Goal: Information Seeking & Learning: Learn about a topic

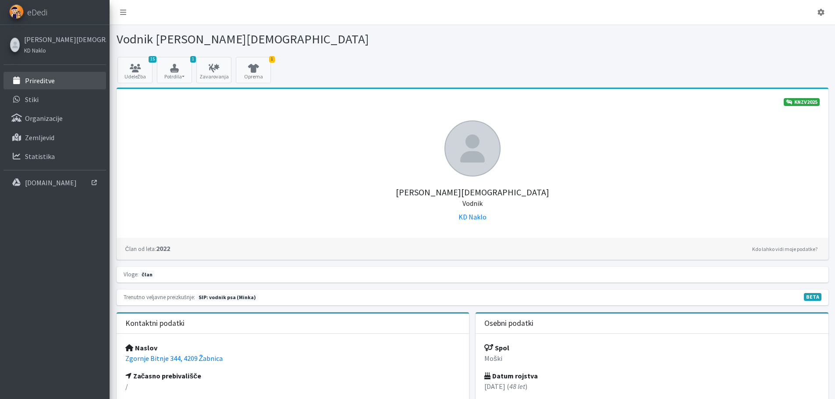
click at [47, 81] on p "Prireditve" at bounding box center [40, 80] width 30 height 9
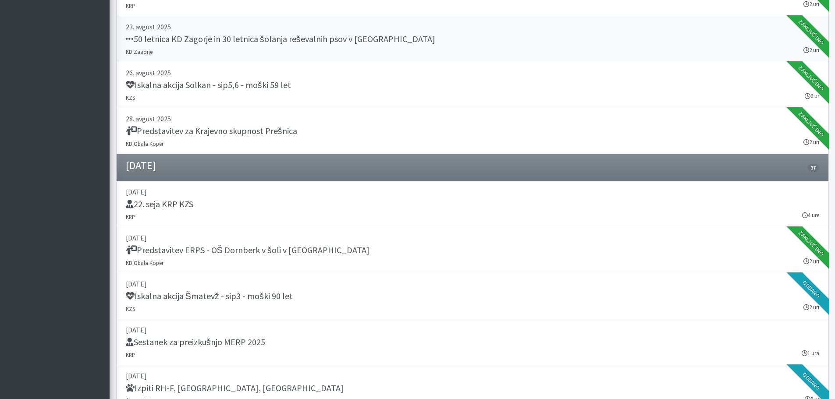
scroll to position [702, 0]
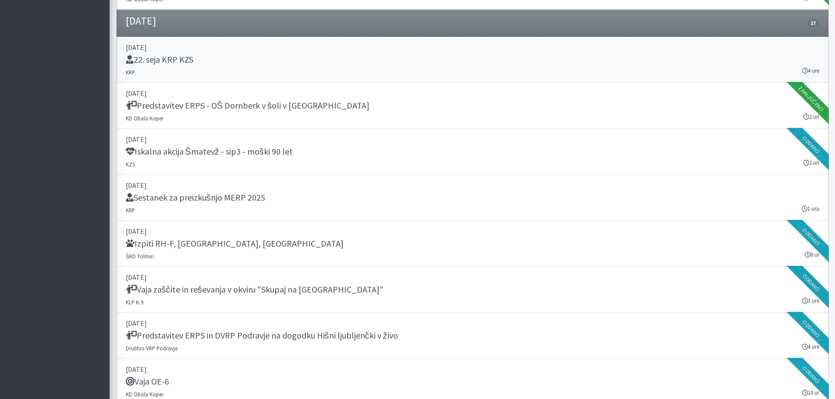
click at [182, 60] on h5 "22. seja KRP KZS" at bounding box center [160, 59] width 68 height 11
click at [261, 151] on h5 "Iskalna akcija Šmatevž - sip3 - moški 90 let" at bounding box center [209, 151] width 167 height 11
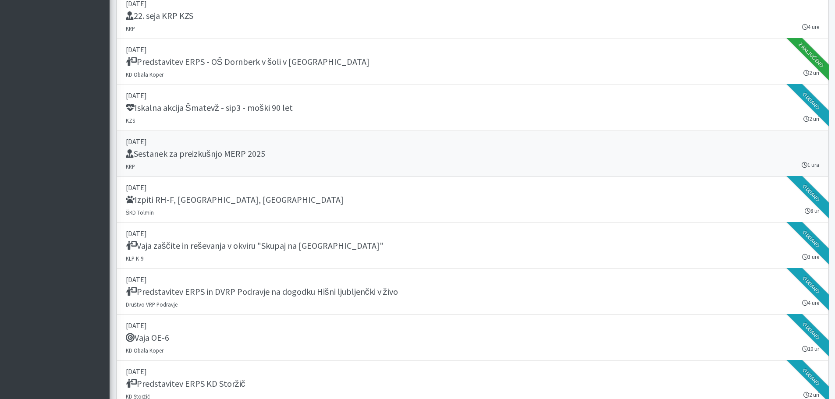
click at [246, 147] on link "04. september 2025 Sestanek za preizkušnjo MERP 2025 KRP 1 ura" at bounding box center [473, 154] width 712 height 46
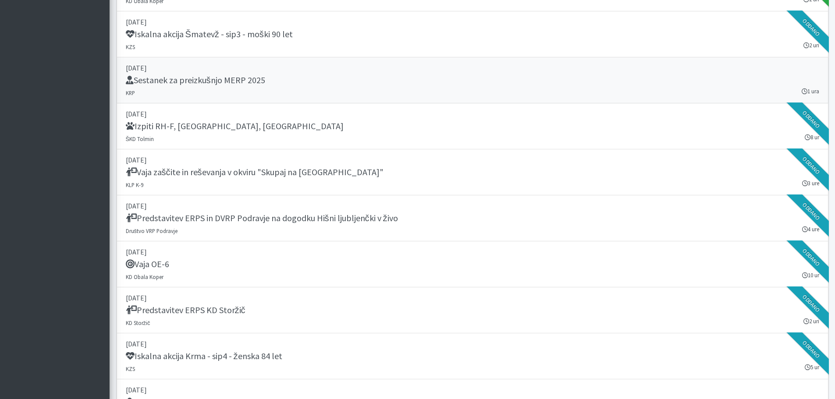
scroll to position [833, 0]
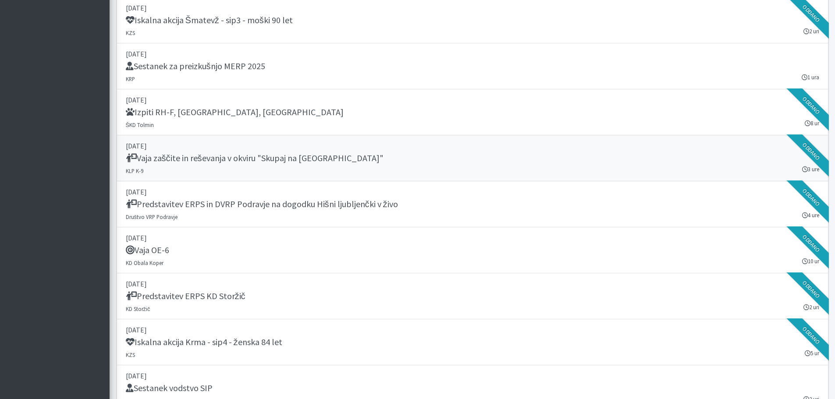
click at [234, 162] on h5 "Vaja zaščite in reševanja v okviru "Skupaj na Lisco"" at bounding box center [255, 158] width 258 height 11
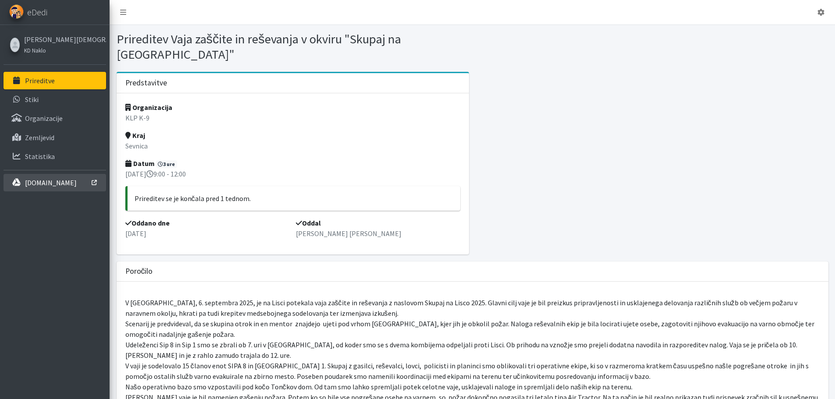
click at [57, 180] on p "[DOMAIN_NAME]" at bounding box center [51, 182] width 52 height 9
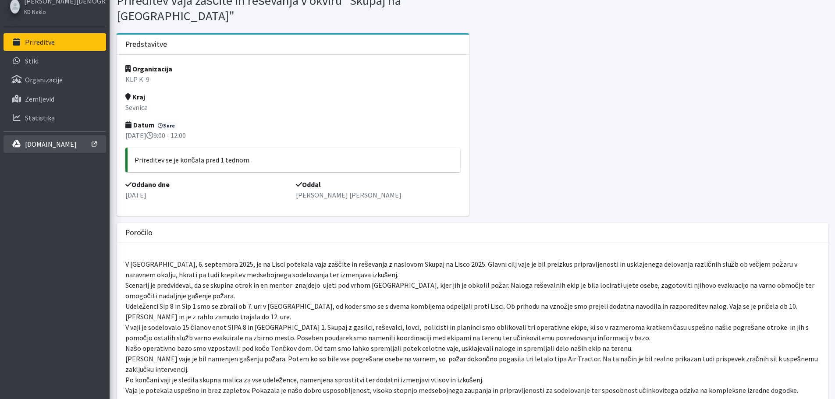
scroll to position [174, 0]
